Goal: Information Seeking & Learning: Learn about a topic

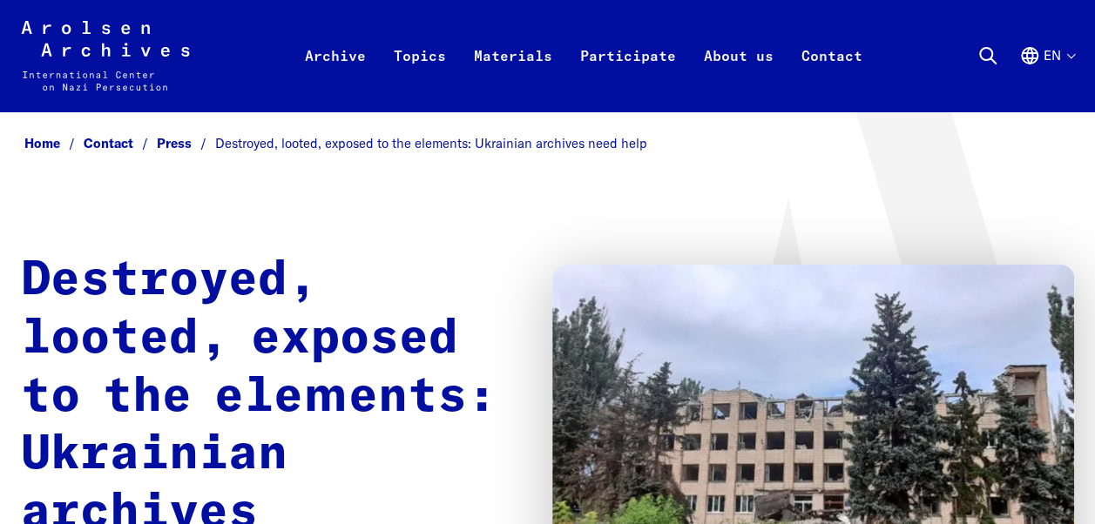
click at [696, 362] on img at bounding box center [813, 461] width 523 height 392
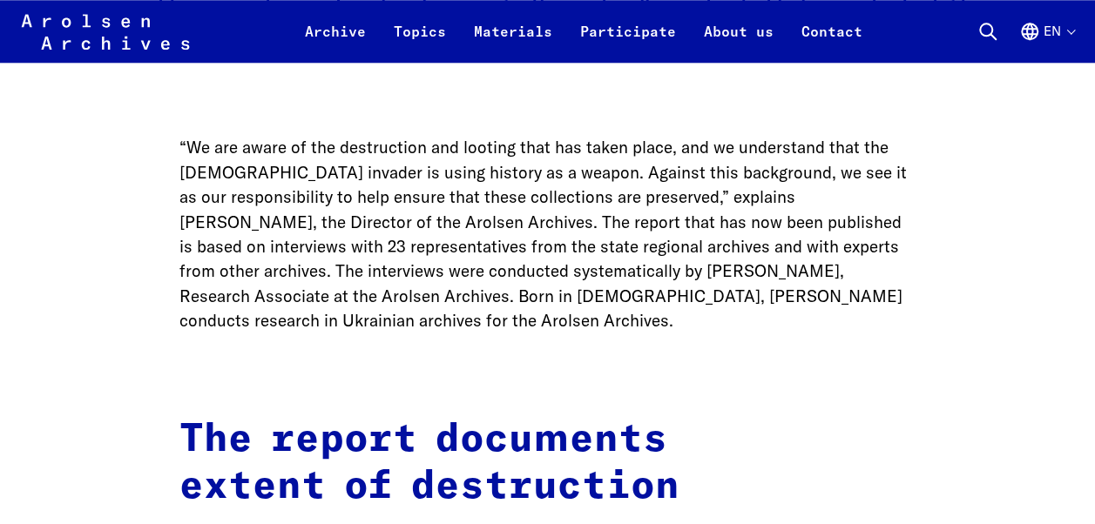
scroll to position [958, 0]
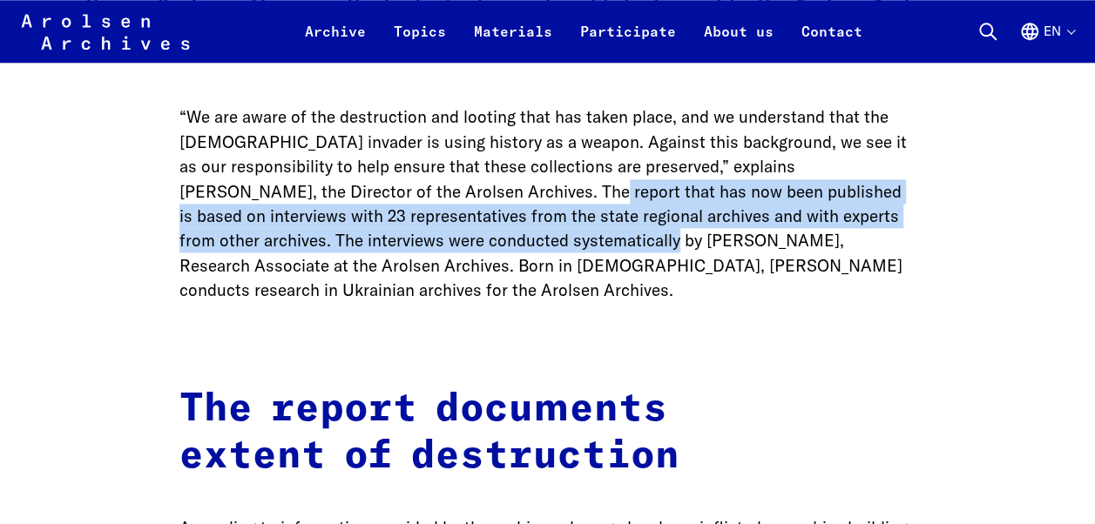
drag, startPoint x: 510, startPoint y: 199, endPoint x: 590, endPoint y: 234, distance: 86.9
click at [590, 234] on p "“We are aware of the destruction and looting that has taken place, and we under…" at bounding box center [547, 204] width 737 height 199
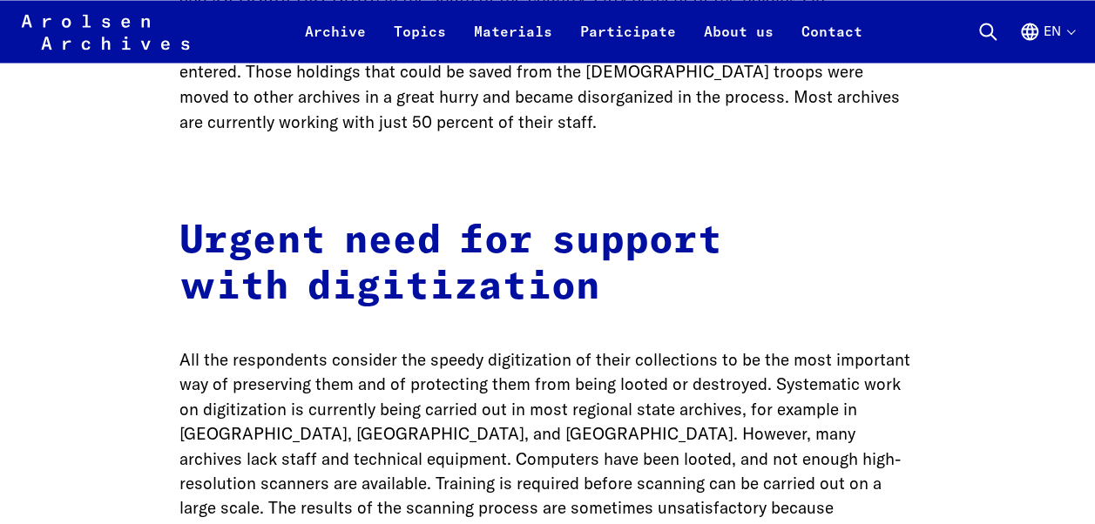
scroll to position [1306, 0]
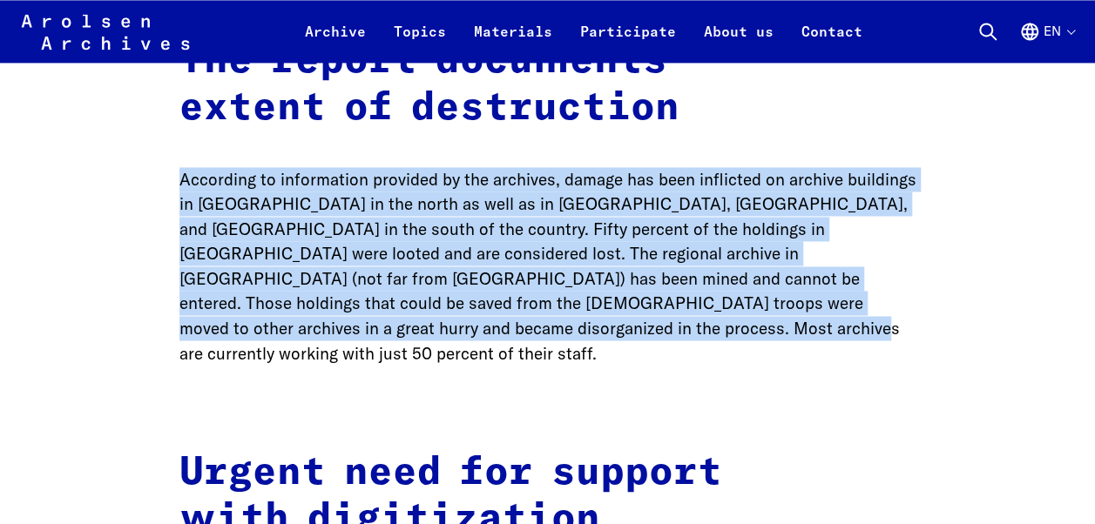
drag, startPoint x: 376, startPoint y: 322, endPoint x: 181, endPoint y: 183, distance: 239.7
click at [181, 183] on p "According to information provided by the archives, damage has been inflicted on…" at bounding box center [547, 266] width 737 height 199
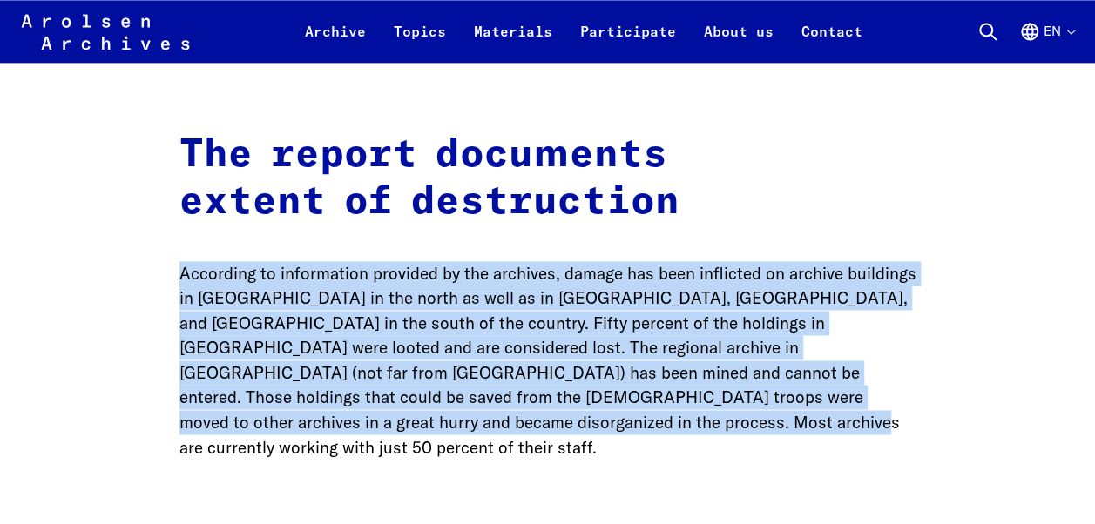
scroll to position [1219, 0]
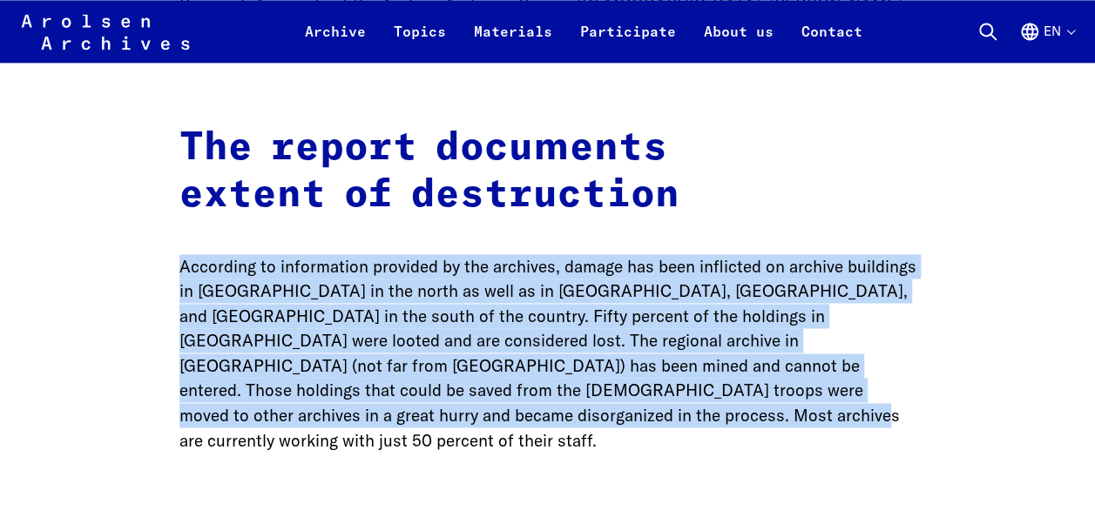
copy p "According to information provided by the archives, damage has been inflicted on…"
click at [663, 429] on p "According to information provided by the archives, damage has been inflicted on…" at bounding box center [547, 353] width 737 height 199
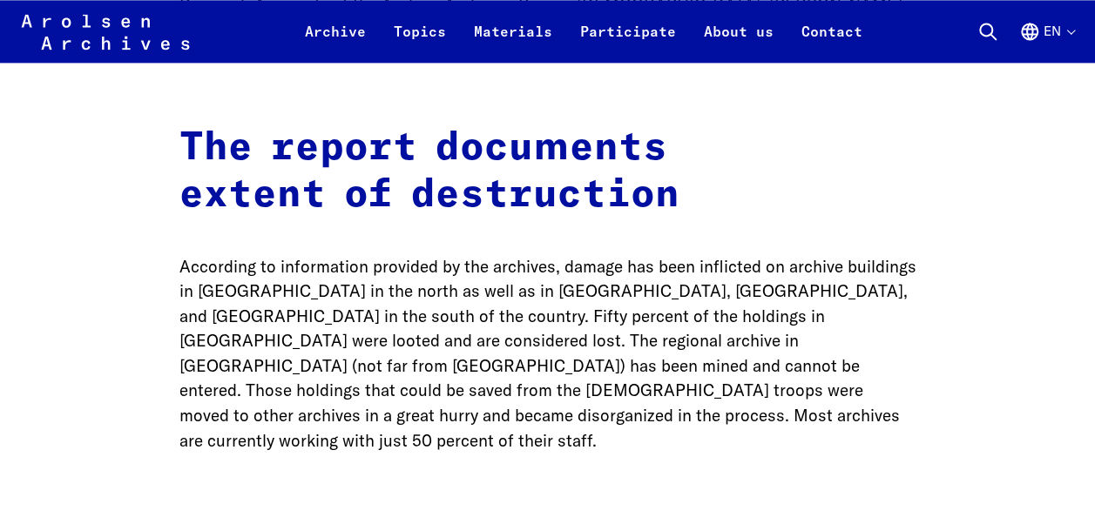
click at [366, 423] on p "According to information provided by the archives, damage has been inflicted on…" at bounding box center [547, 353] width 737 height 199
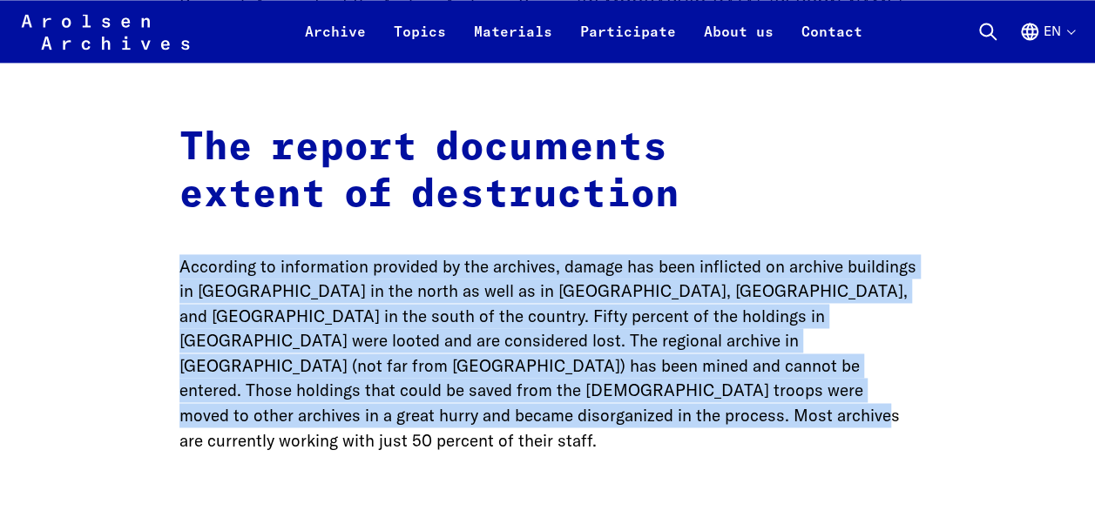
drag, startPoint x: 359, startPoint y: 421, endPoint x: 155, endPoint y: 272, distance: 252.9
copy p "According to information provided by the archives, damage has been inflicted on…"
click at [800, 261] on p "According to information provided by the archives, damage has been inflicted on…" at bounding box center [547, 353] width 737 height 199
